Goal: Transaction & Acquisition: Purchase product/service

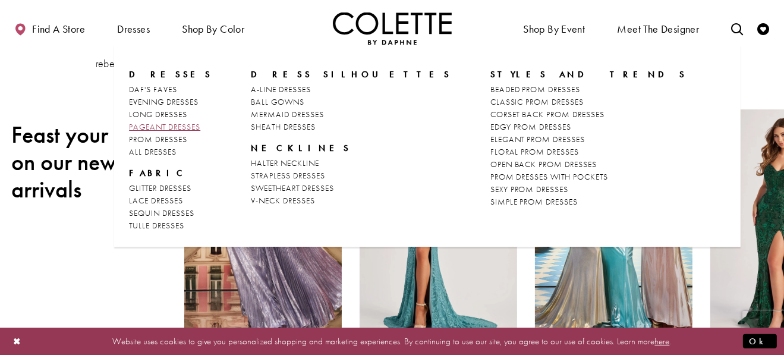
click at [154, 128] on span "PAGEANT DRESSES" at bounding box center [164, 126] width 71 height 11
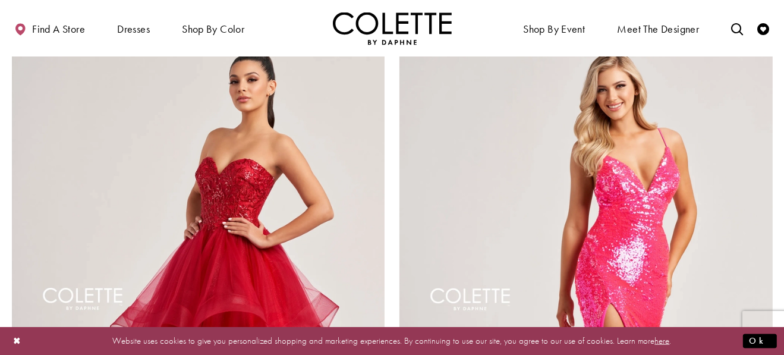
scroll to position [2200, 0]
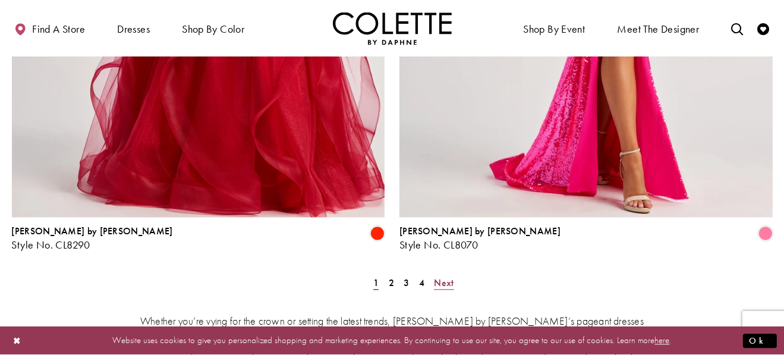
click at [437, 277] on span "Next" at bounding box center [444, 283] width 20 height 12
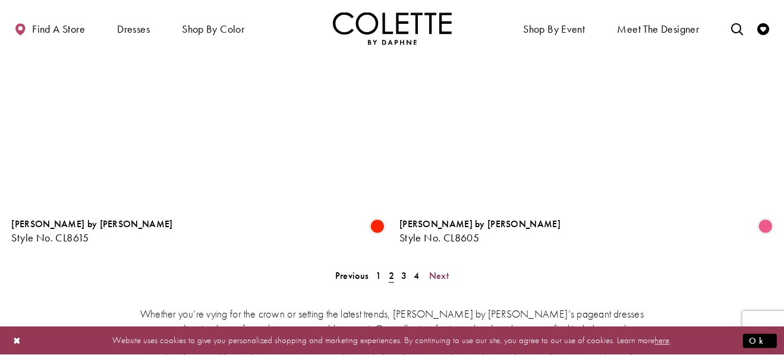
scroll to position [2205, 0]
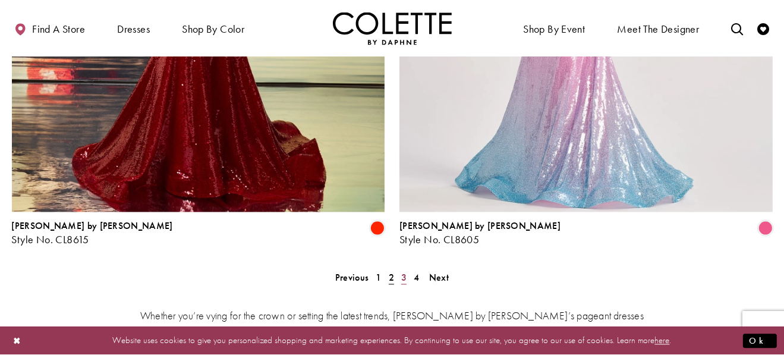
click at [401, 272] on span "3" at bounding box center [403, 278] width 5 height 12
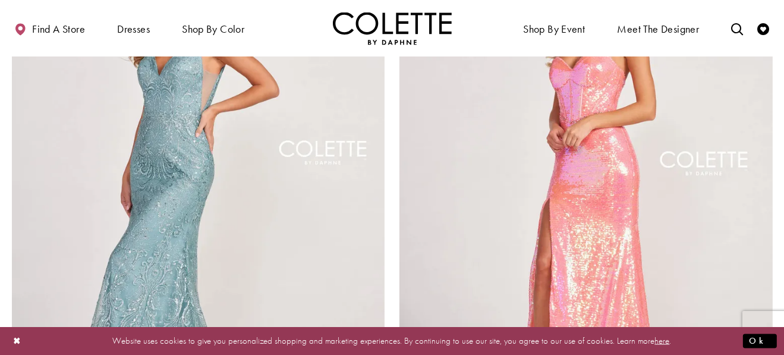
scroll to position [2265, 0]
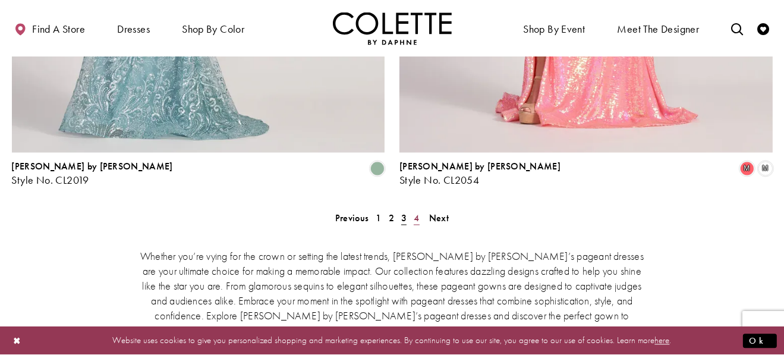
click at [416, 212] on span "4" at bounding box center [416, 218] width 5 height 12
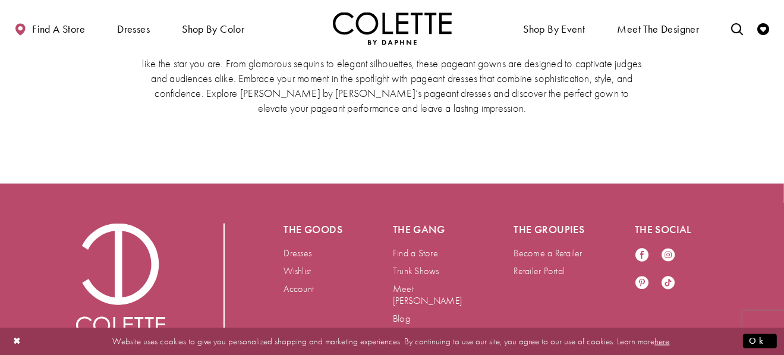
scroll to position [1373, 0]
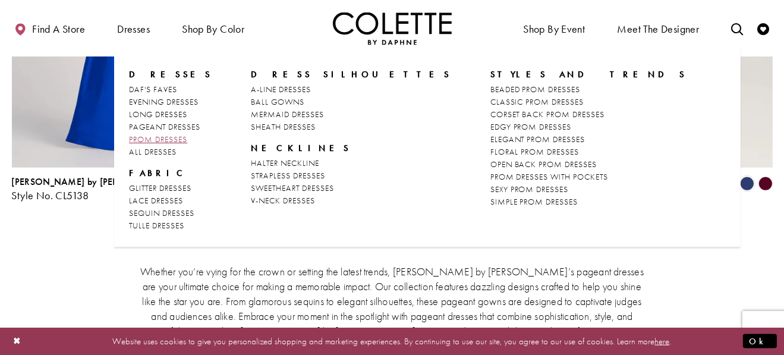
click at [153, 136] on span "PROM DRESSES" at bounding box center [158, 139] width 58 height 11
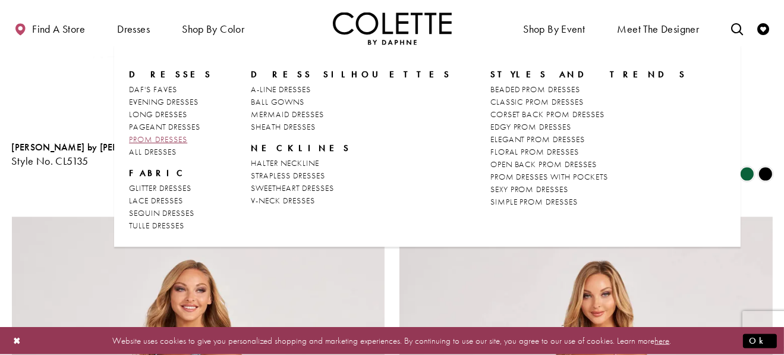
scroll to position [64, 0]
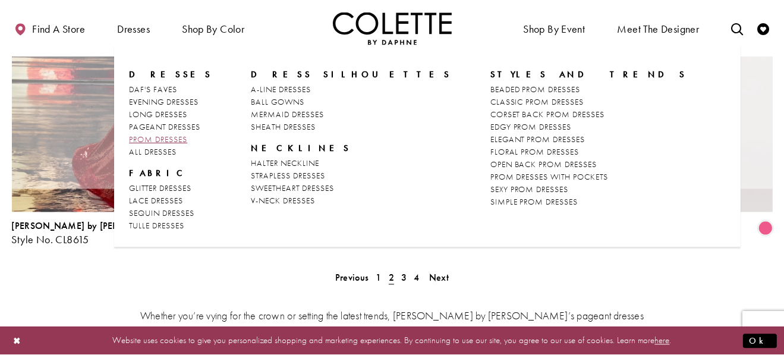
scroll to position [64, 0]
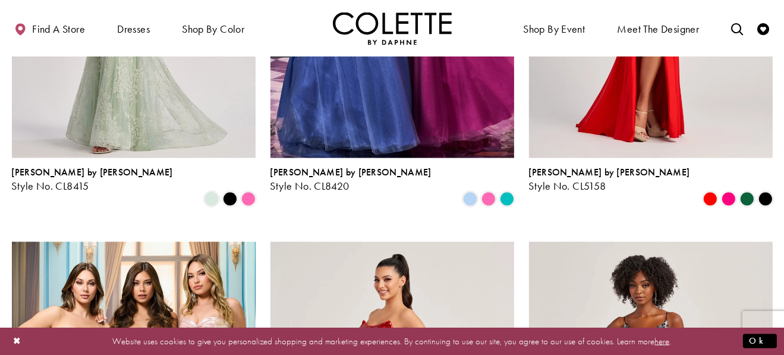
scroll to position [1843, 0]
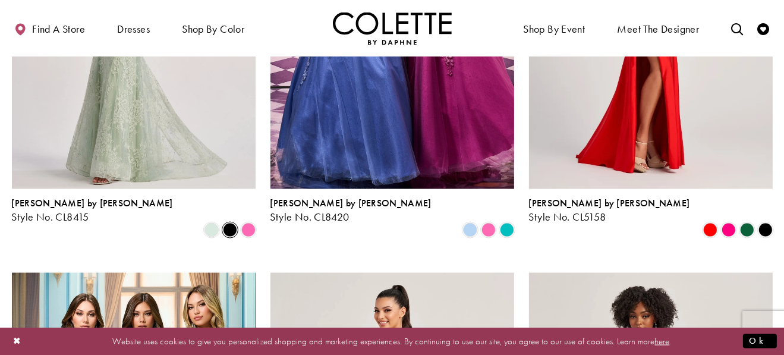
click at [230, 223] on span "Product List" at bounding box center [230, 230] width 14 height 14
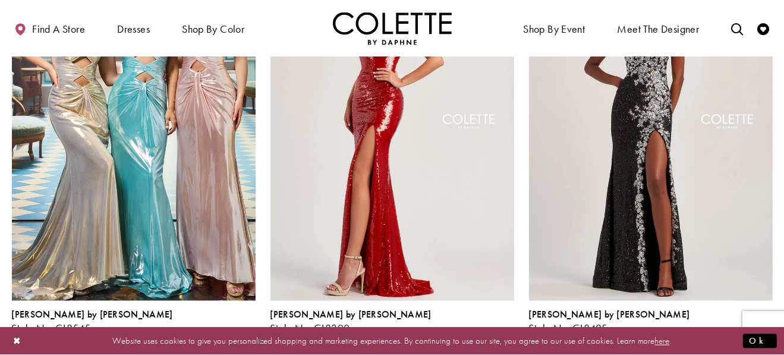
scroll to position [2200, 0]
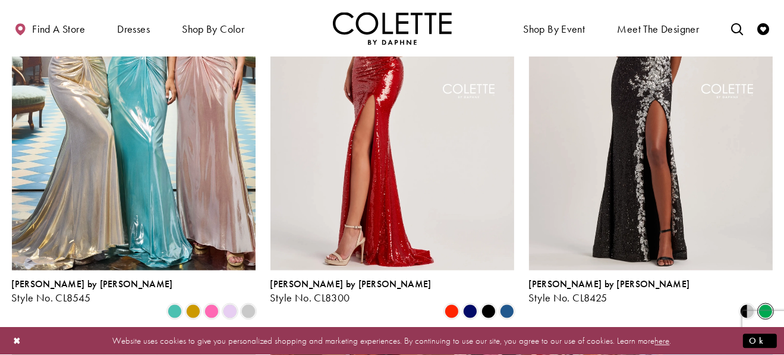
click at [767, 305] on span "Product List" at bounding box center [766, 312] width 14 height 14
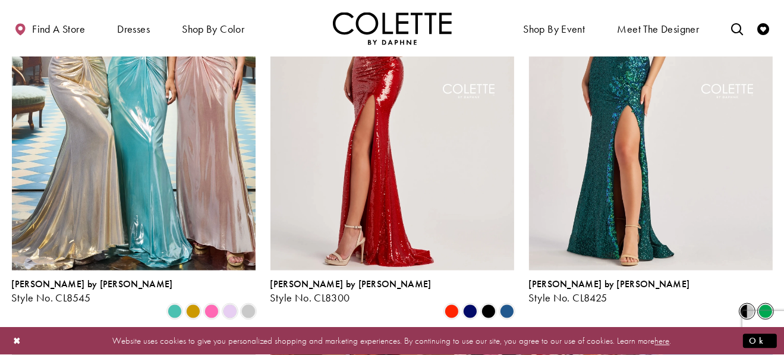
click at [747, 305] on span "Product List" at bounding box center [747, 312] width 14 height 14
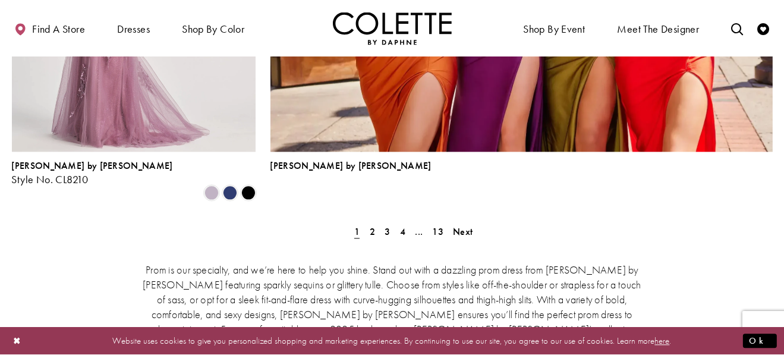
scroll to position [2795, 0]
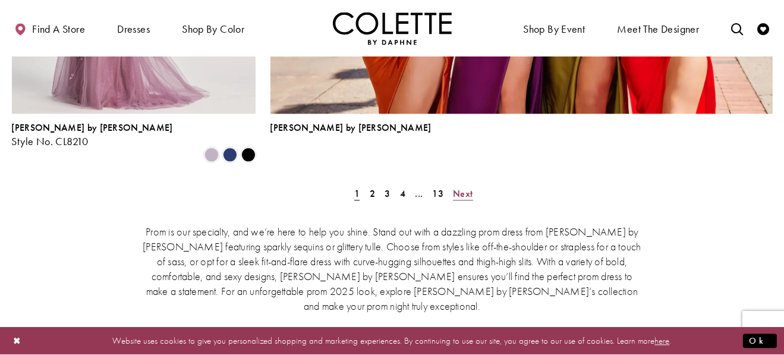
click at [455, 187] on span "Next" at bounding box center [463, 193] width 20 height 12
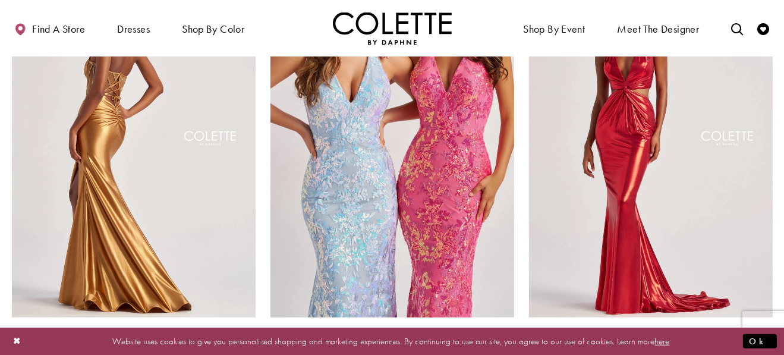
scroll to position [840, 0]
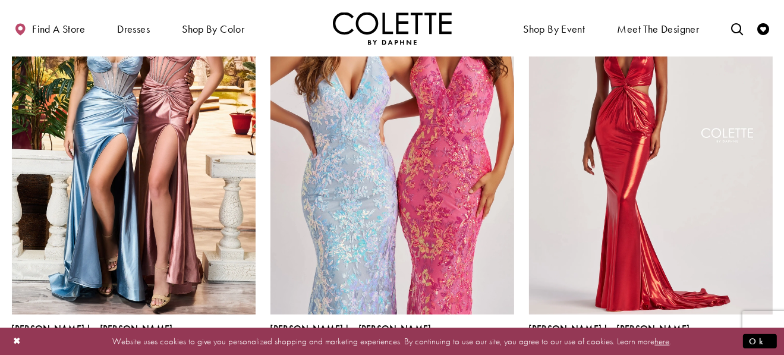
click at [207, 349] on span "Product List" at bounding box center [212, 356] width 14 height 14
click at [228, 349] on span "Product List" at bounding box center [230, 356] width 14 height 14
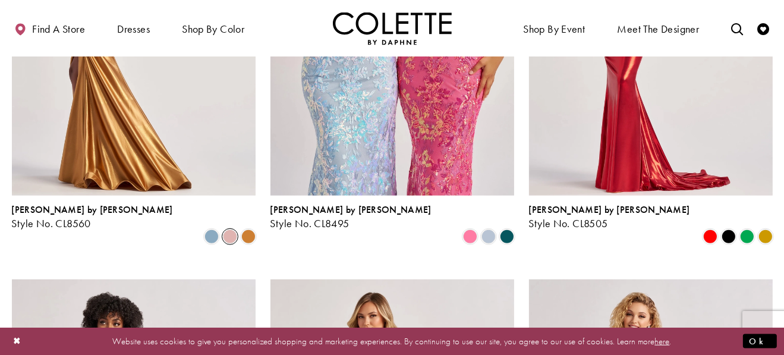
scroll to position [781, 0]
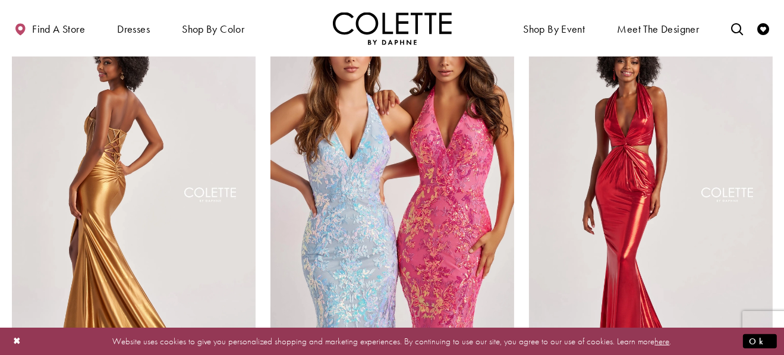
click at [213, 212] on img "Visit Colette by Daphne Style No. CL8560 Page" at bounding box center [134, 197] width 244 height 354
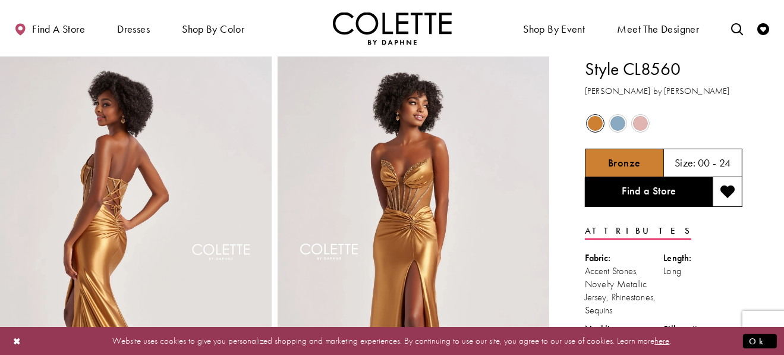
click at [634, 128] on span "Product color controls state depends on size chosen" at bounding box center [640, 123] width 15 height 15
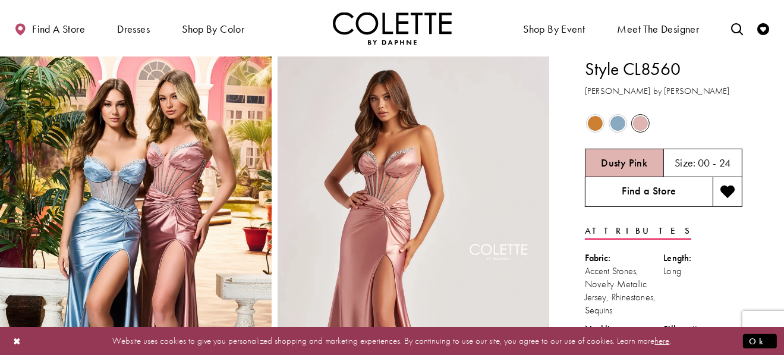
click at [646, 194] on link "Find a Store" at bounding box center [649, 192] width 128 height 30
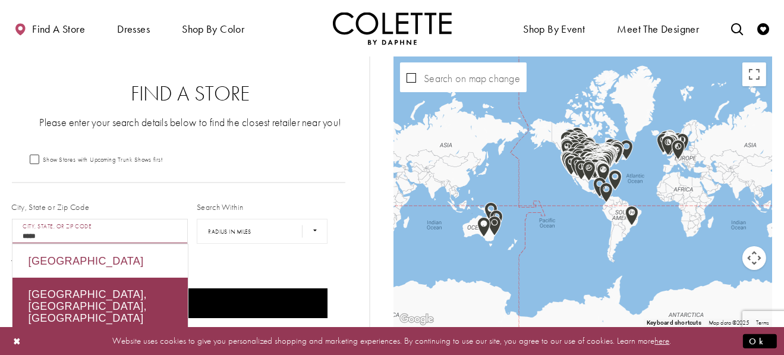
click at [106, 266] on div "Italy" at bounding box center [99, 260] width 175 height 33
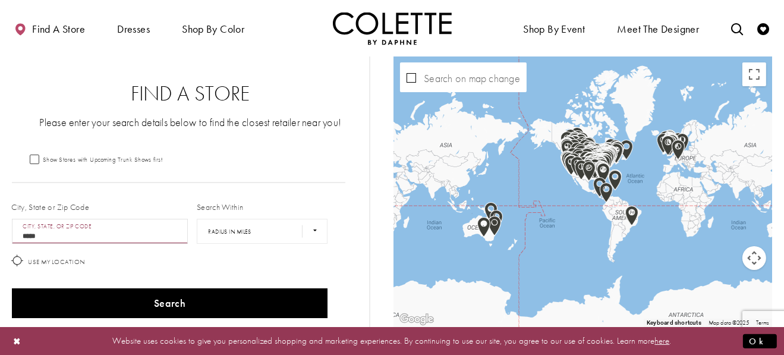
type input "*****"
click at [594, 178] on img "Map with store locations" at bounding box center [600, 187] width 13 height 20
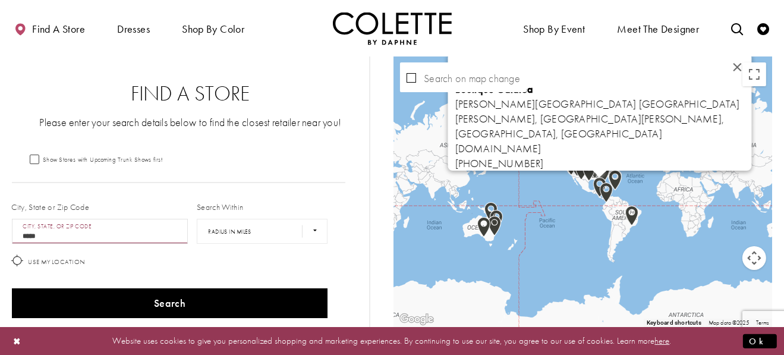
click at [594, 178] on img "Map with store locations" at bounding box center [600, 187] width 13 height 20
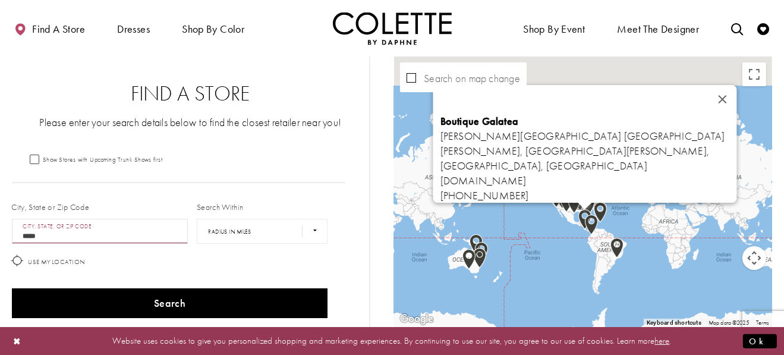
click at [718, 103] on button "Close" at bounding box center [723, 99] width 29 height 29
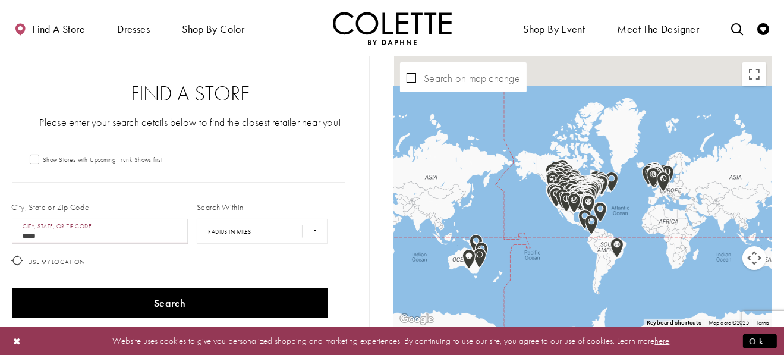
click at [759, 262] on button "Map camera controls" at bounding box center [755, 258] width 24 height 24
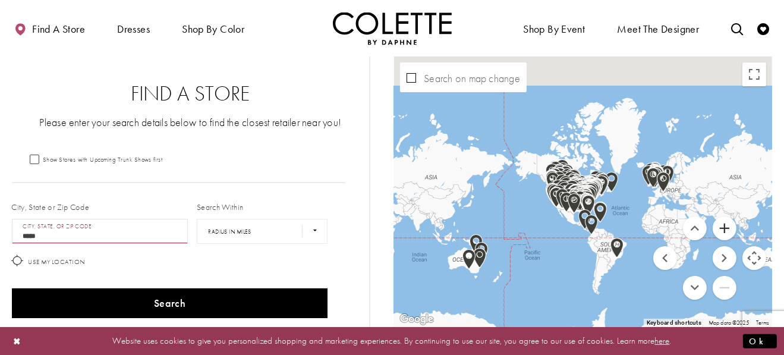
click at [718, 231] on button "Zoom in" at bounding box center [725, 228] width 24 height 24
click at [719, 231] on button "Zoom in" at bounding box center [725, 228] width 24 height 24
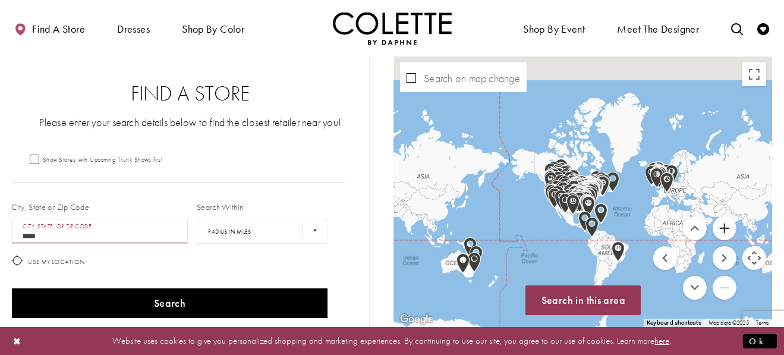
click at [719, 231] on button "Zoom in" at bounding box center [725, 228] width 24 height 24
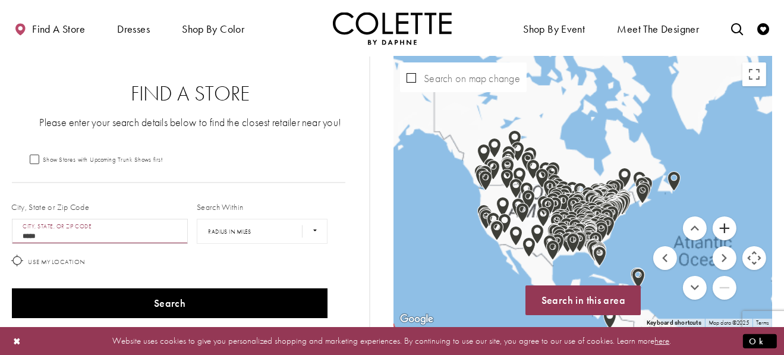
click at [719, 231] on button "Zoom in" at bounding box center [725, 228] width 24 height 24
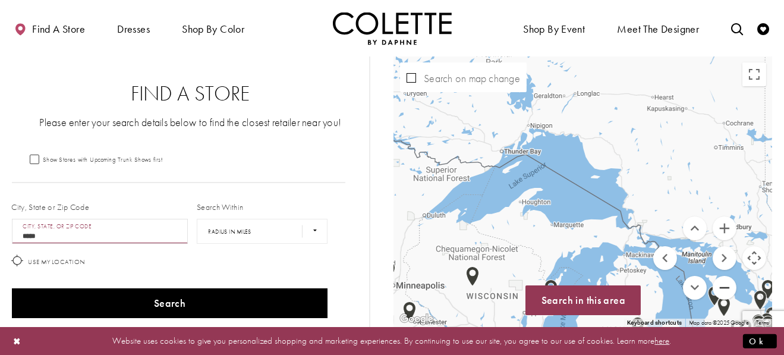
click at [721, 285] on button "Zoom out" at bounding box center [725, 288] width 24 height 24
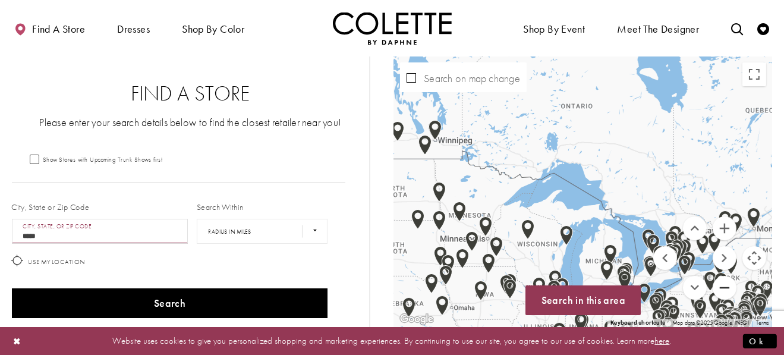
click at [721, 285] on button "Zoom out" at bounding box center [725, 288] width 24 height 24
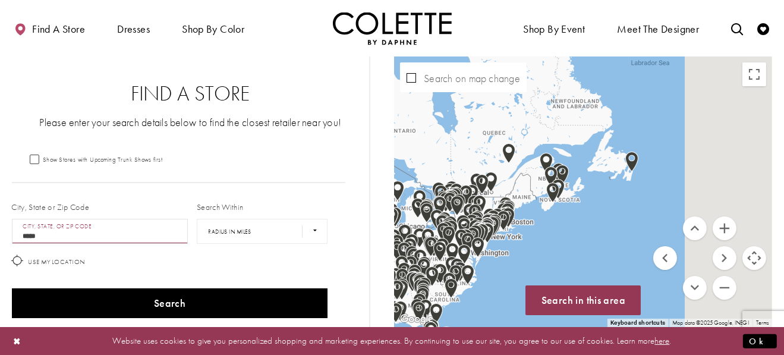
drag, startPoint x: 664, startPoint y: 148, endPoint x: 455, endPoint y: 121, distance: 210.5
click at [455, 121] on div "Map with store locations" at bounding box center [583, 191] width 378 height 271
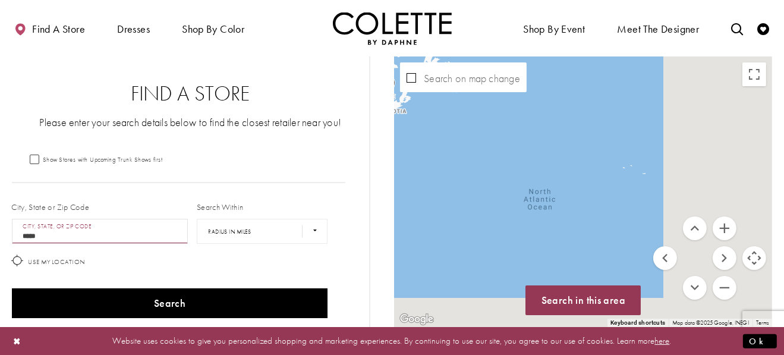
drag, startPoint x: 616, startPoint y: 211, endPoint x: 444, endPoint y: 121, distance: 193.6
click at [444, 121] on div "Map with store locations" at bounding box center [583, 191] width 378 height 271
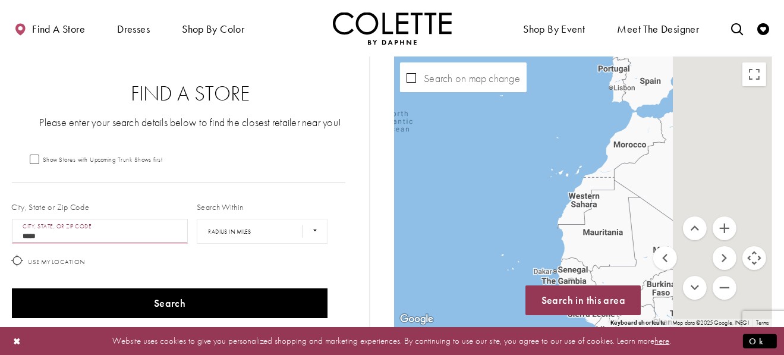
drag, startPoint x: 627, startPoint y: 225, endPoint x: 506, endPoint y: 148, distance: 143.9
click at [506, 148] on div "Map with store locations" at bounding box center [583, 191] width 378 height 271
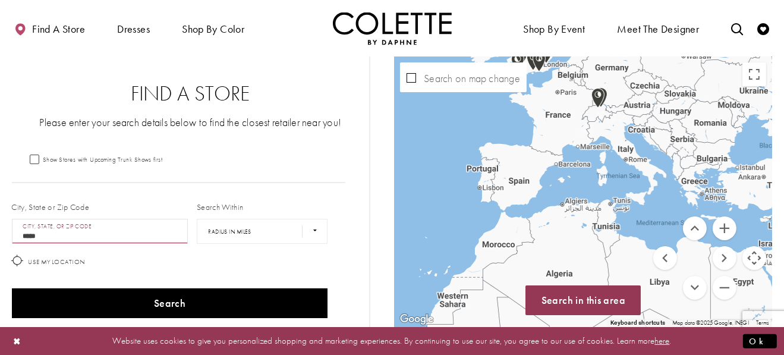
drag, startPoint x: 576, startPoint y: 232, endPoint x: 525, endPoint y: 268, distance: 62.2
click at [525, 268] on div "Map with store locations" at bounding box center [583, 191] width 378 height 271
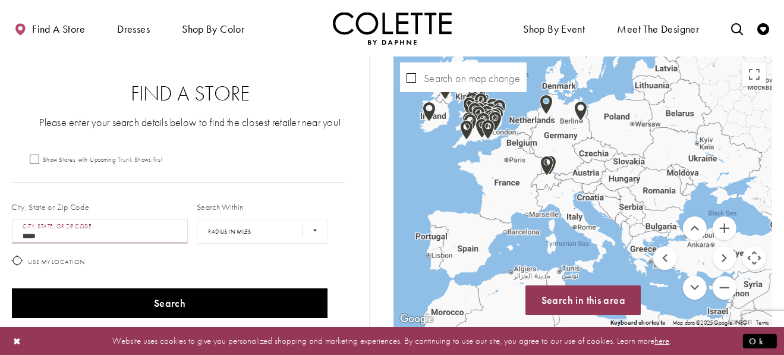
drag, startPoint x: 533, startPoint y: 175, endPoint x: 485, endPoint y: 237, distance: 78.4
click at [485, 237] on div "Map with store locations" at bounding box center [583, 191] width 378 height 271
click at [724, 233] on button "Zoom in" at bounding box center [725, 228] width 24 height 24
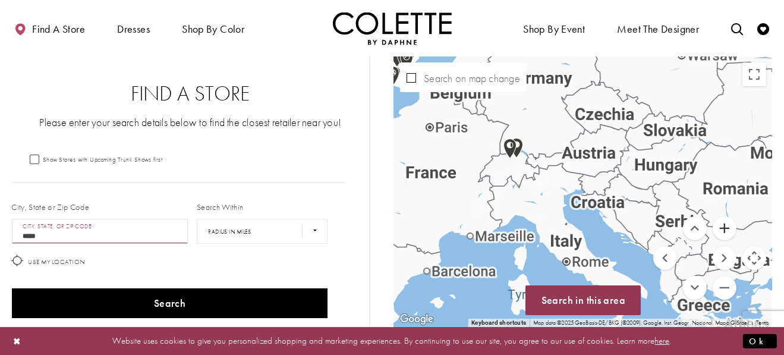
click at [724, 233] on button "Zoom in" at bounding box center [725, 228] width 24 height 24
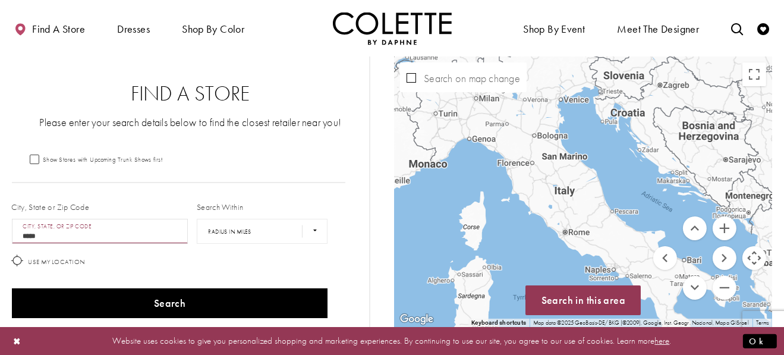
drag, startPoint x: 458, startPoint y: 205, endPoint x: 473, endPoint y: 105, distance: 101.6
click at [473, 103] on div "Map with store locations" at bounding box center [583, 191] width 378 height 271
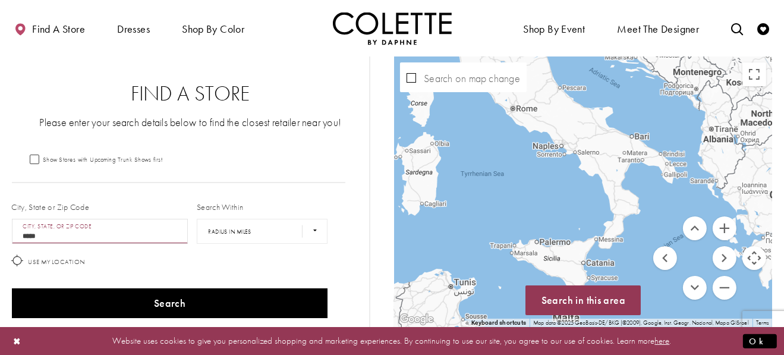
drag, startPoint x: 561, startPoint y: 241, endPoint x: 510, endPoint y: 118, distance: 133.5
click at [510, 118] on div "Map with store locations" at bounding box center [583, 191] width 378 height 271
click at [616, 149] on div "Map with store locations" at bounding box center [583, 191] width 378 height 271
